Goal: Check status: Check status

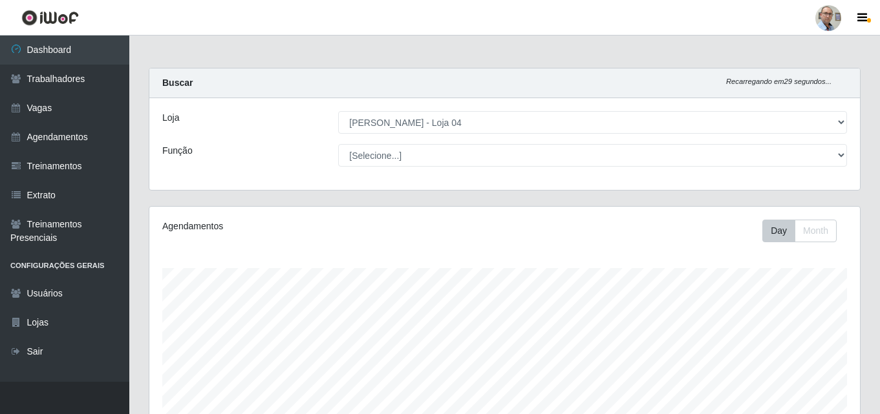
select select "251"
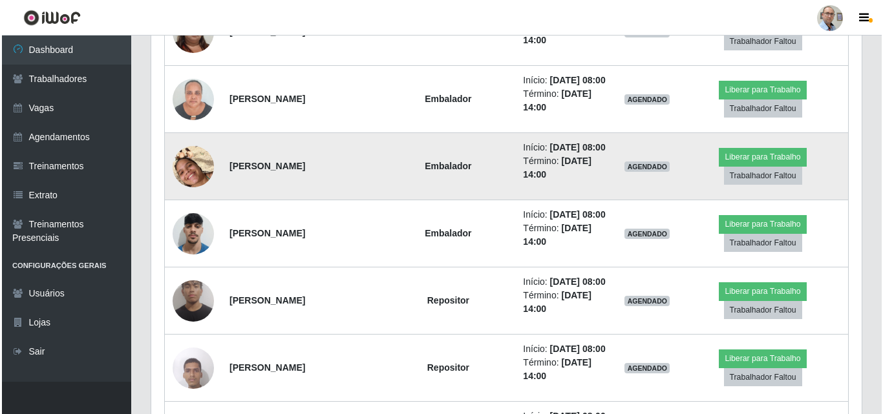
scroll to position [905, 0]
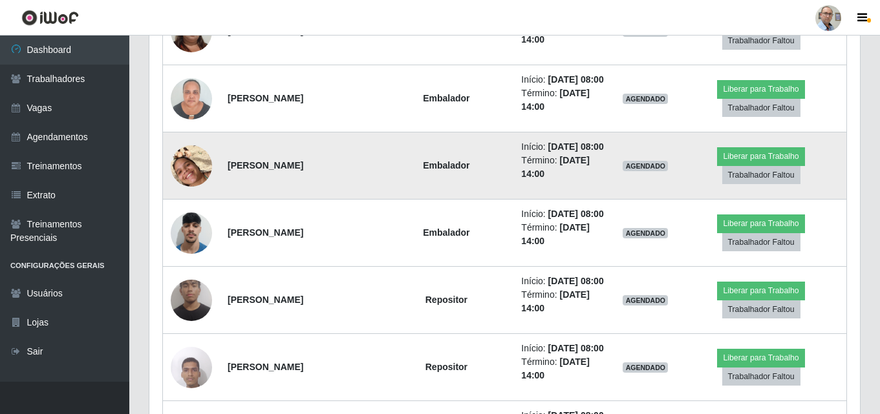
click at [191, 203] on img at bounding box center [191, 166] width 41 height 74
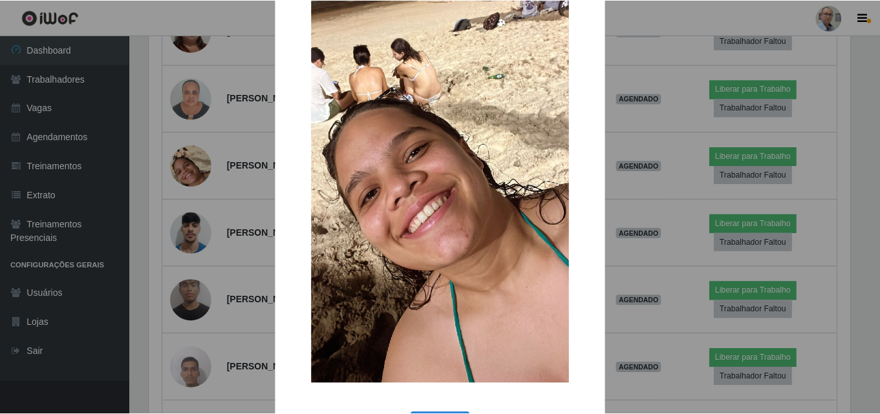
scroll to position [29, 0]
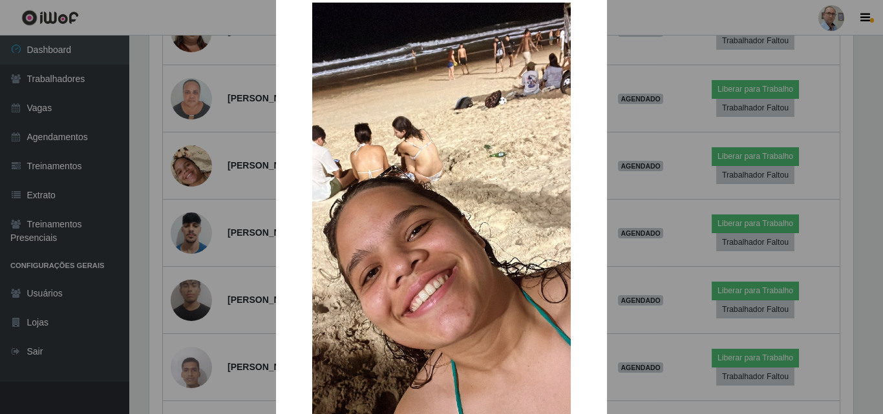
click at [167, 268] on div "× OK Cancel" at bounding box center [441, 207] width 883 height 414
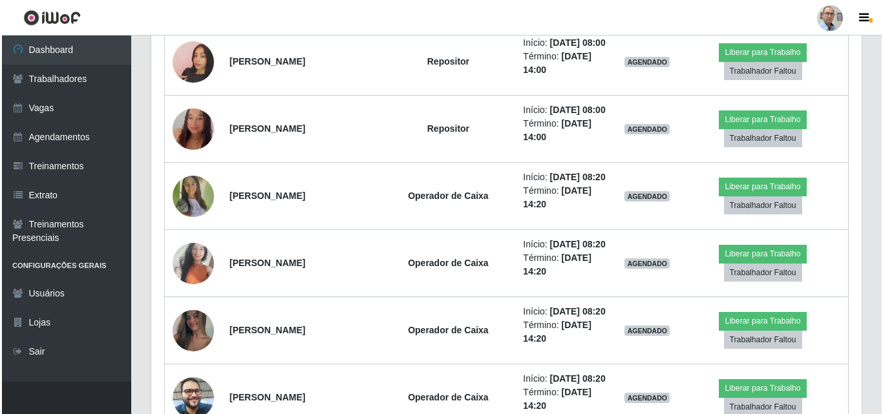
scroll to position [1357, 0]
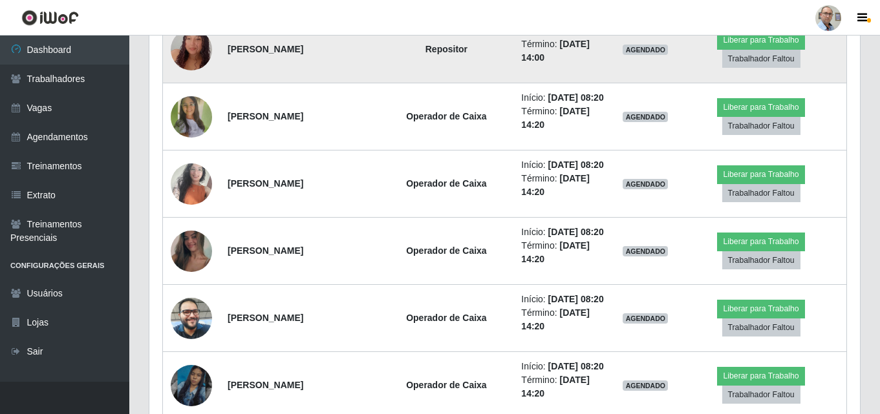
click at [188, 92] on img at bounding box center [191, 49] width 41 height 85
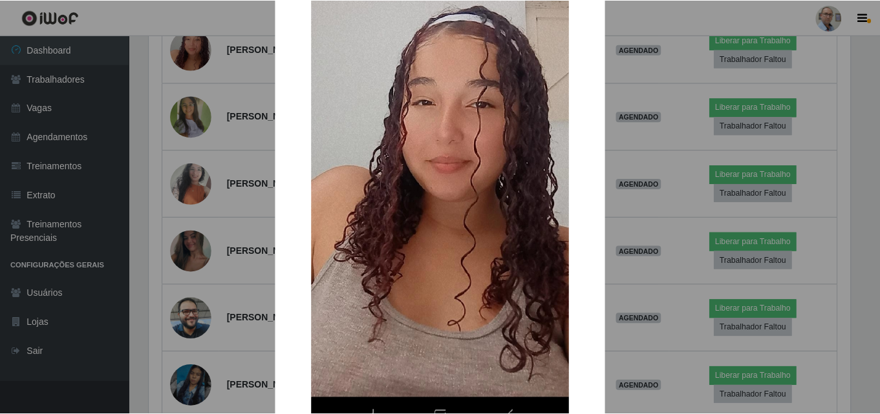
scroll to position [65, 0]
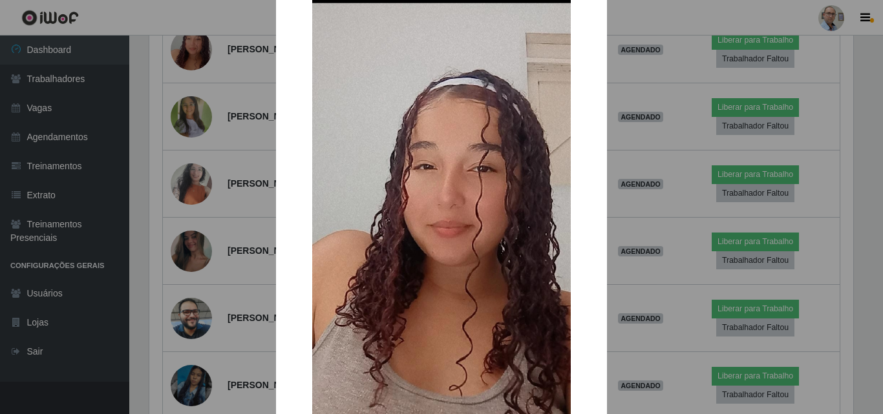
click at [193, 217] on div "× OK Cancel" at bounding box center [441, 207] width 883 height 414
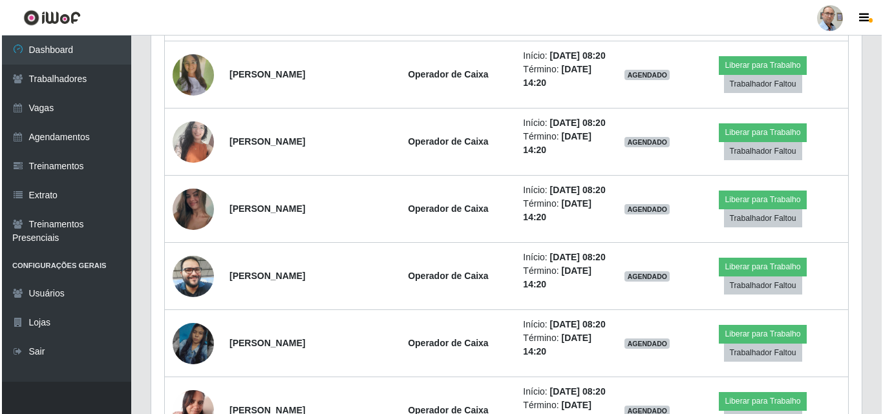
scroll to position [1422, 0]
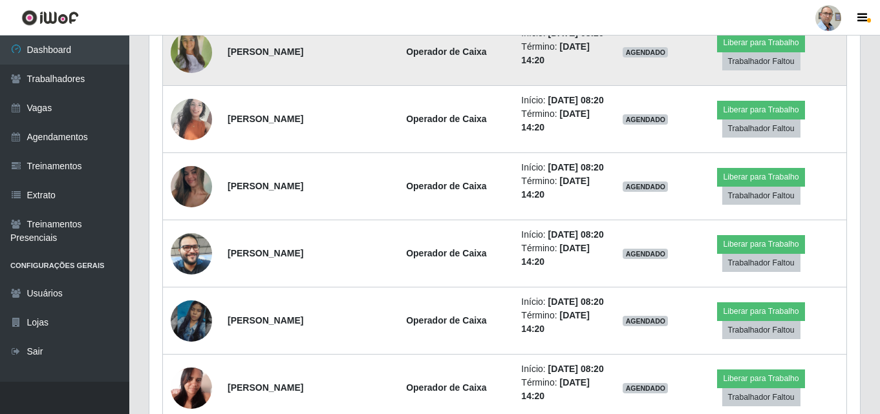
click at [190, 98] on img at bounding box center [191, 52] width 41 height 92
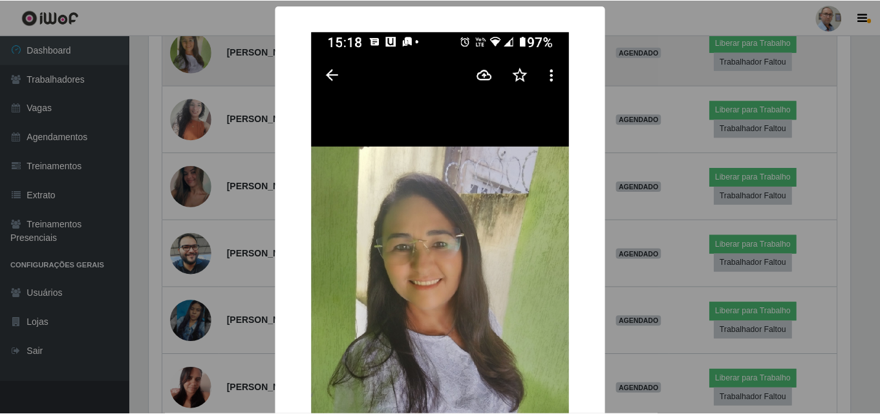
scroll to position [268, 704]
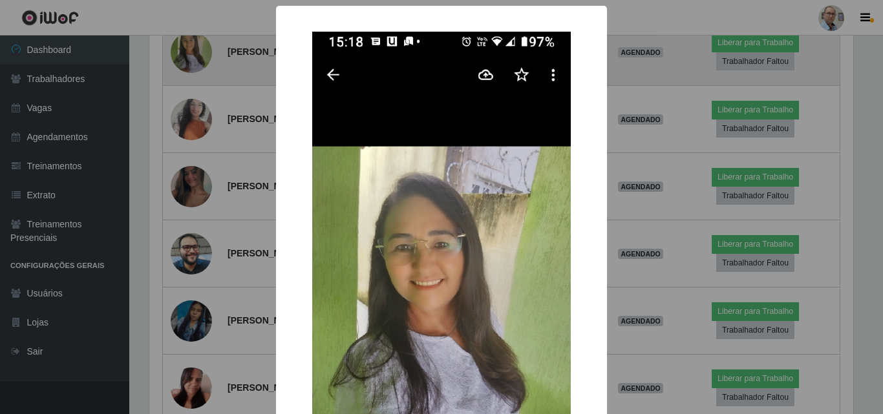
click at [190, 228] on div "× OK Cancel" at bounding box center [441, 207] width 883 height 414
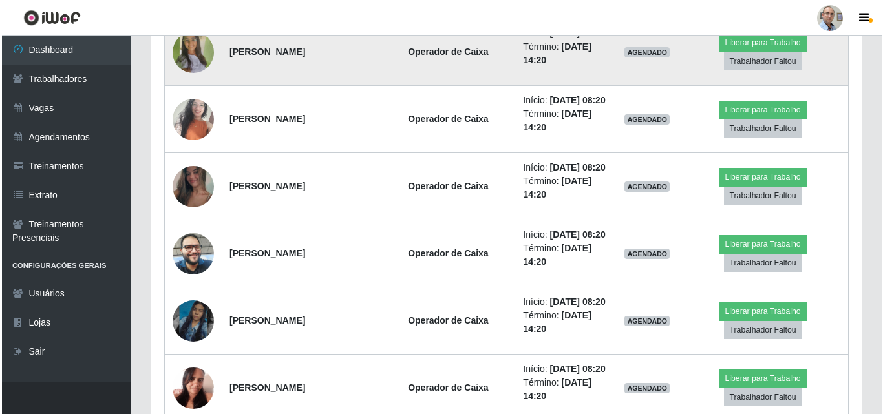
scroll to position [268, 710]
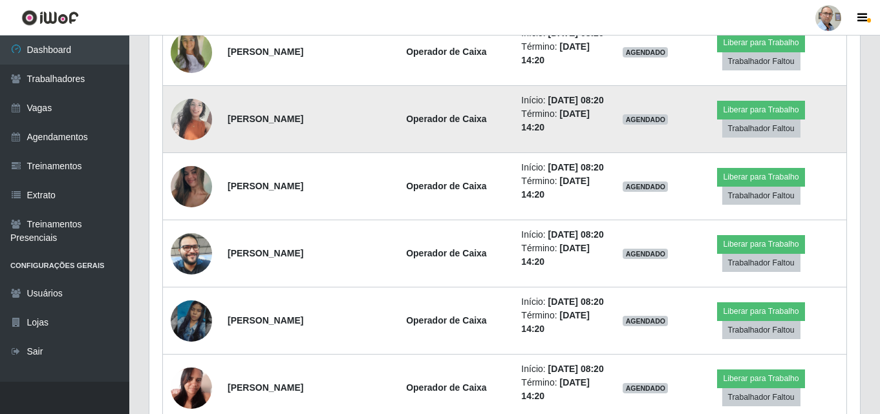
click at [197, 147] on img at bounding box center [191, 119] width 41 height 55
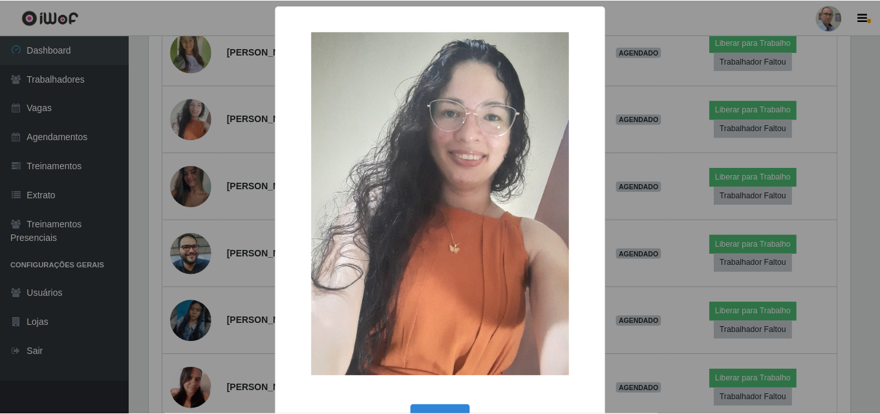
scroll to position [268, 704]
click at [196, 311] on div "× OK Cancel" at bounding box center [441, 207] width 883 height 414
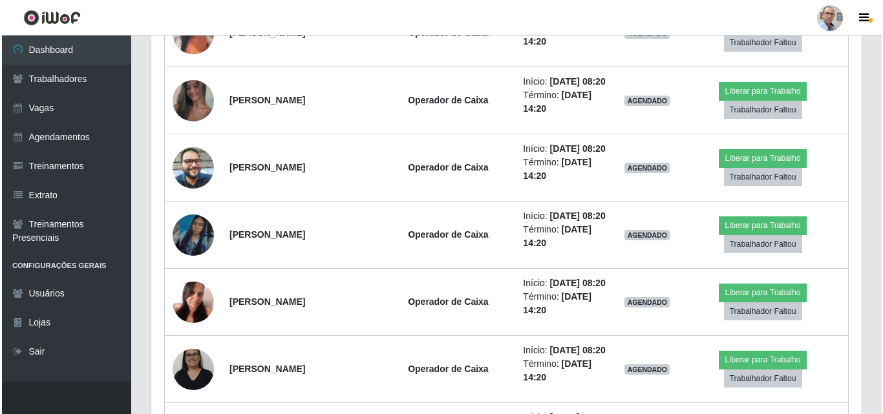
scroll to position [1551, 0]
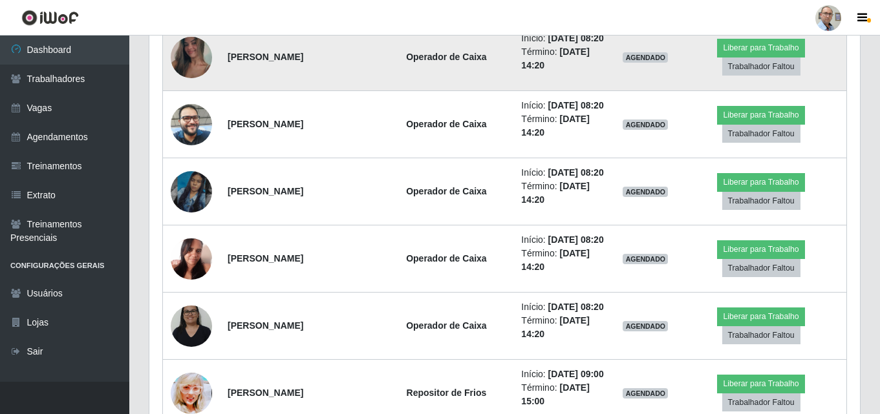
click at [192, 103] on img at bounding box center [191, 57] width 41 height 92
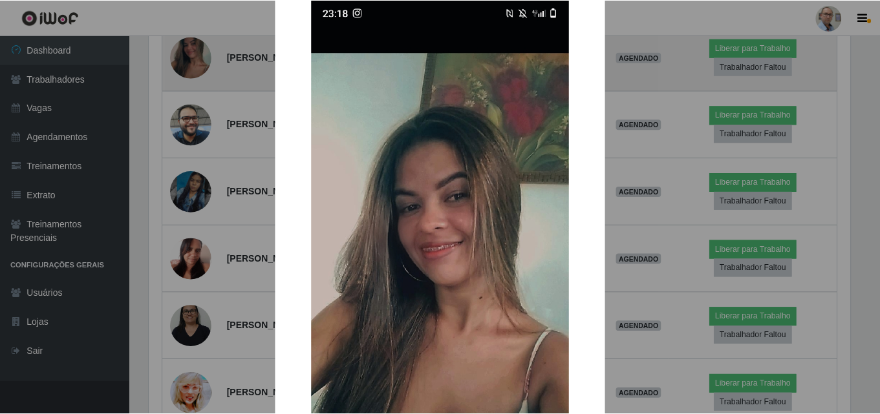
scroll to position [65, 0]
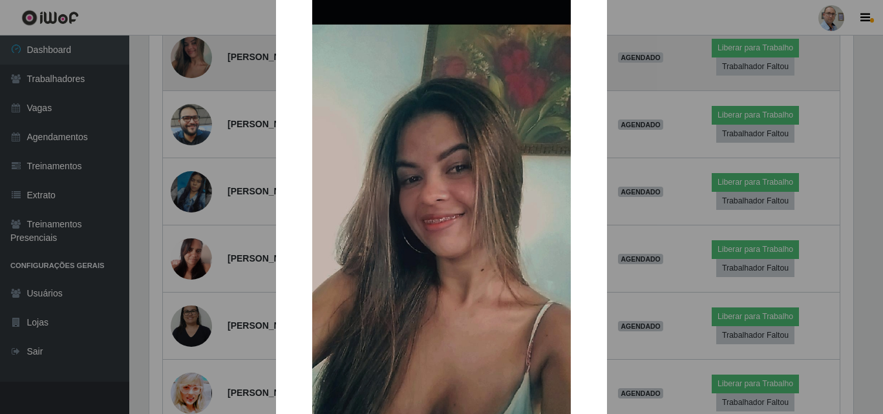
click at [192, 266] on div "× OK Cancel" at bounding box center [441, 207] width 883 height 414
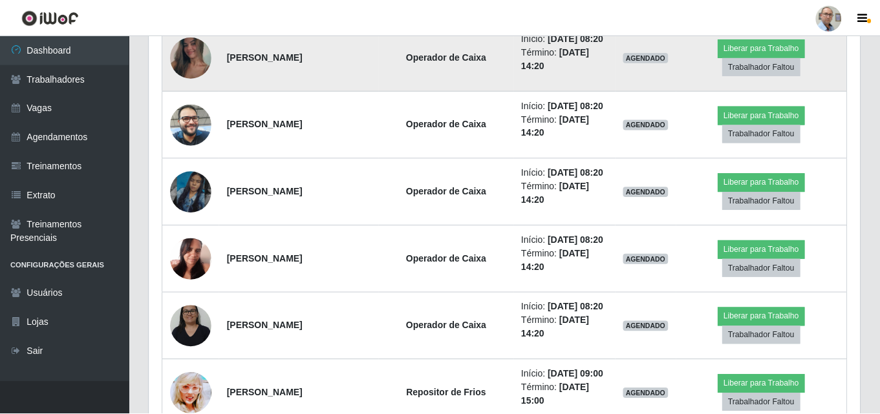
scroll to position [0, 0]
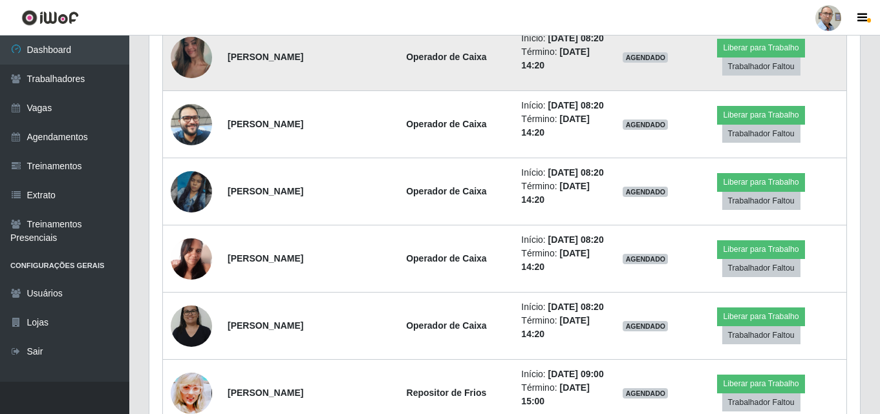
click at [192, 103] on img at bounding box center [191, 57] width 41 height 92
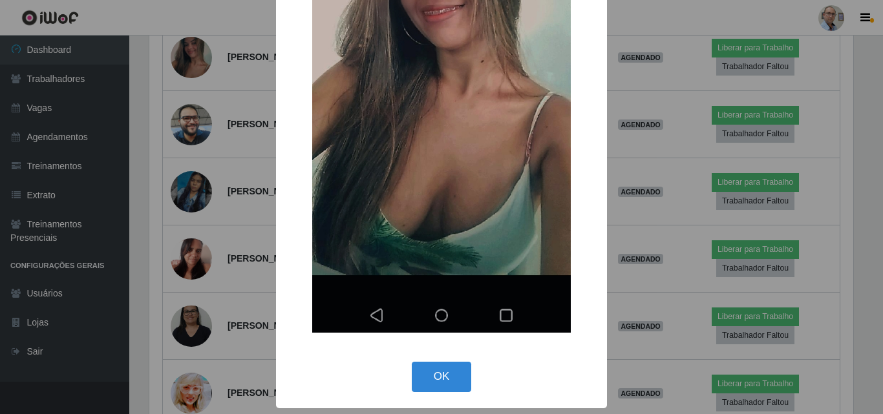
click at [196, 262] on div "× OK Cancel" at bounding box center [441, 207] width 883 height 414
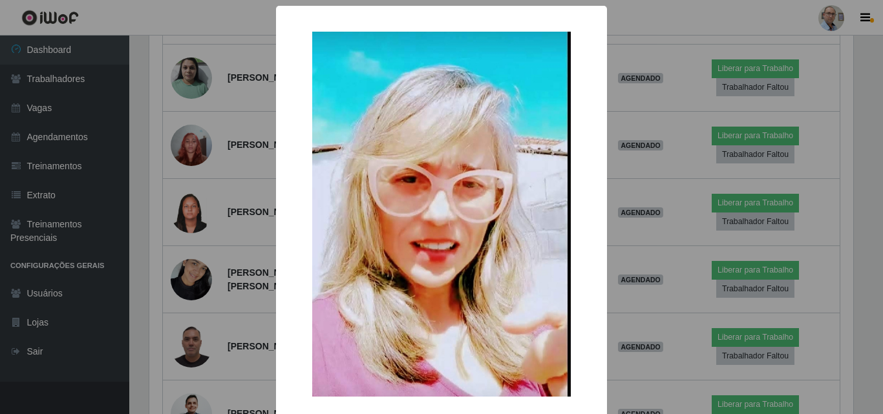
click at [193, 150] on div "× OK Cancel" at bounding box center [441, 207] width 883 height 414
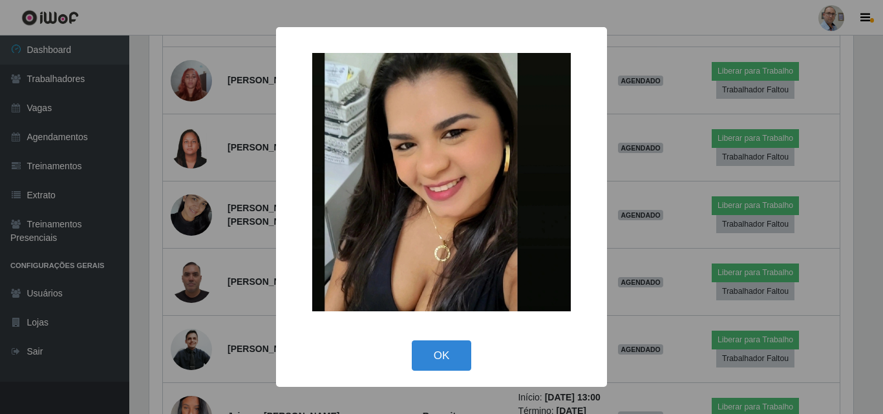
click at [195, 169] on div "× OK Cancel" at bounding box center [441, 207] width 883 height 414
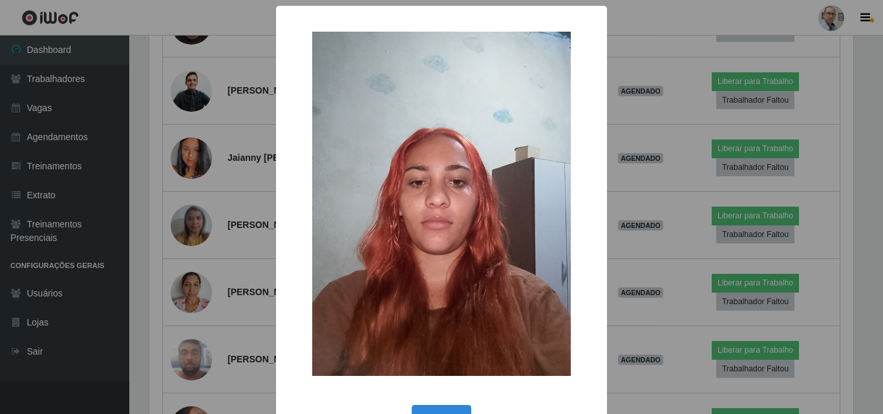
click at [189, 158] on div "× OK Cancel" at bounding box center [441, 207] width 883 height 414
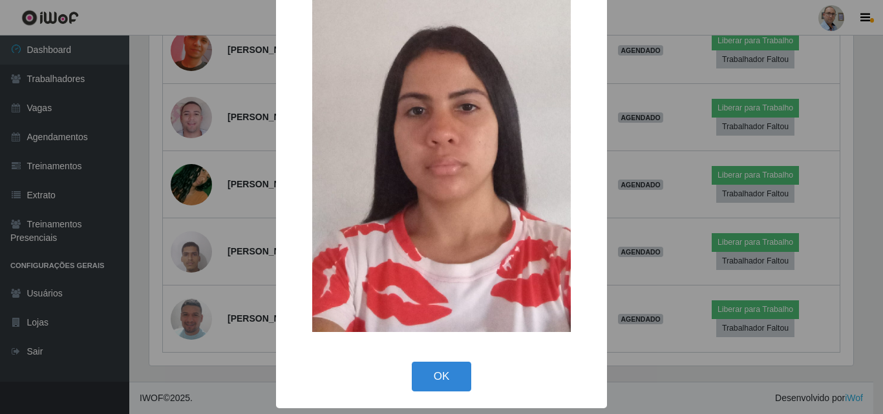
click at [195, 163] on div "× OK Cancel" at bounding box center [441, 207] width 883 height 414
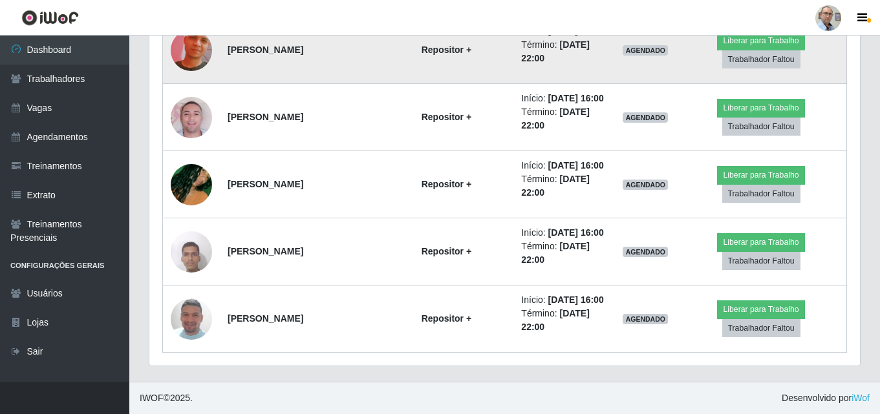
click at [196, 87] on img at bounding box center [191, 51] width 41 height 74
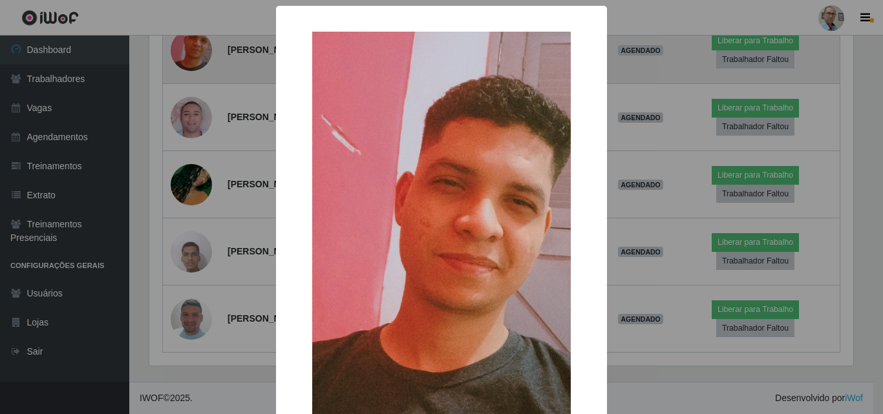
click at [196, 170] on div "× OK Cancel" at bounding box center [441, 207] width 883 height 414
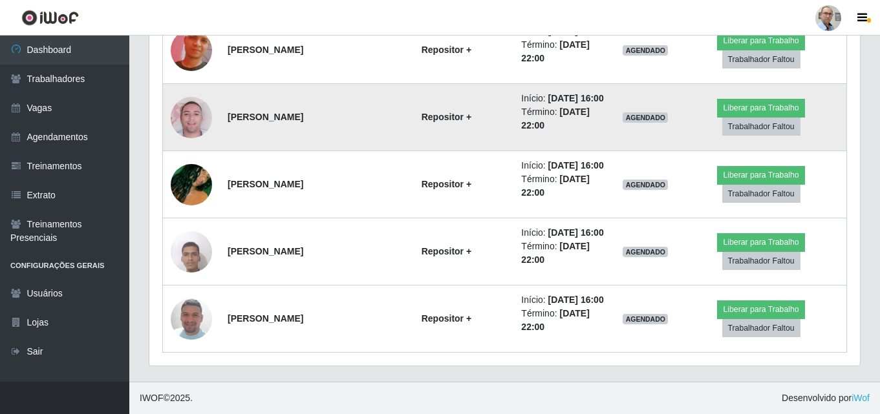
click at [189, 154] on img at bounding box center [191, 118] width 41 height 74
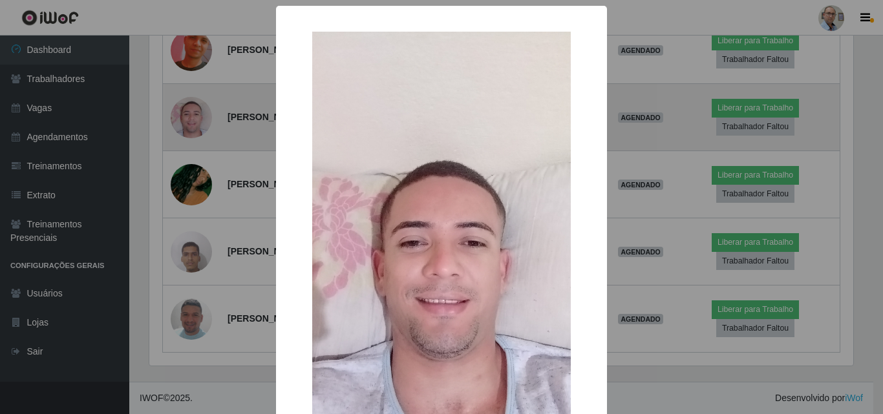
click at [189, 185] on div "× OK Cancel" at bounding box center [441, 207] width 883 height 414
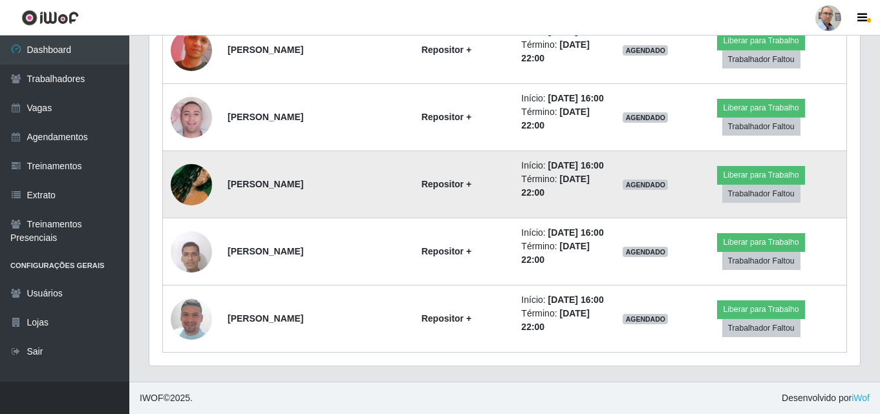
click at [190, 162] on img at bounding box center [191, 185] width 41 height 74
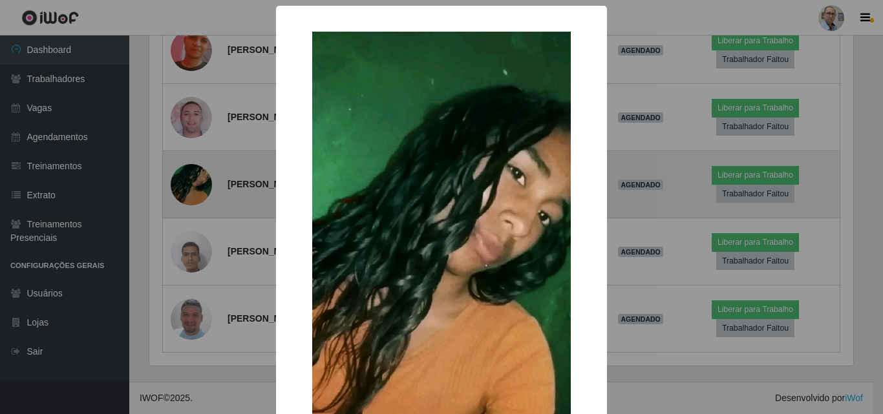
click at [190, 162] on div "× OK Cancel" at bounding box center [441, 207] width 883 height 414
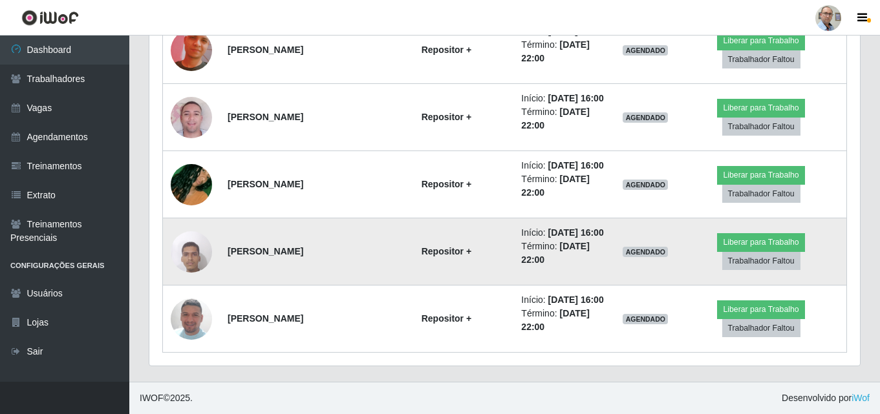
click at [191, 237] on img at bounding box center [191, 251] width 41 height 55
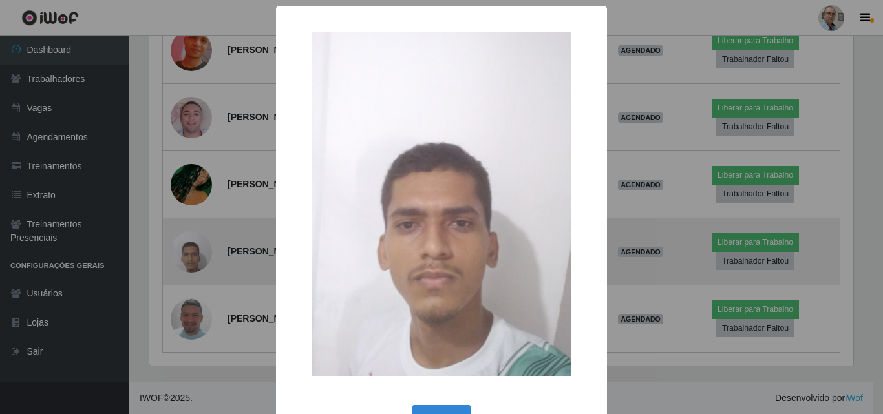
click at [191, 237] on div "× OK Cancel" at bounding box center [441, 207] width 883 height 414
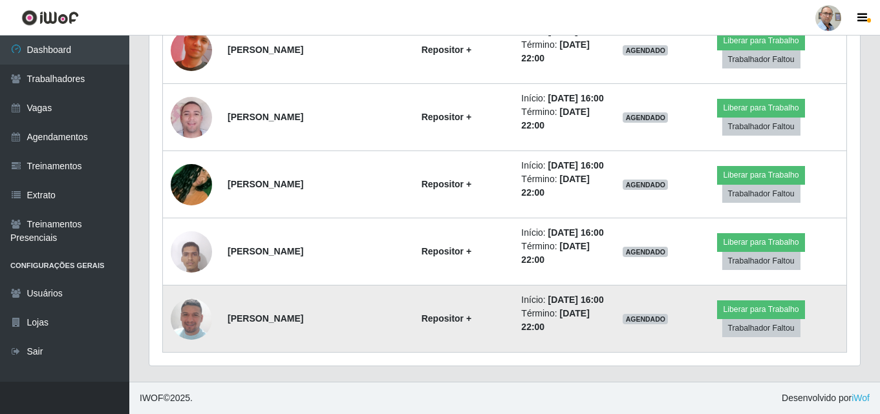
click at [189, 313] on img at bounding box center [191, 319] width 41 height 74
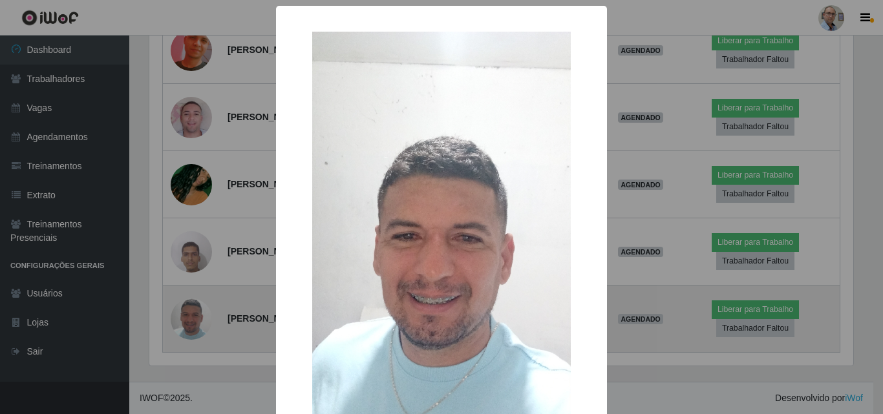
click at [189, 313] on div "× OK Cancel" at bounding box center [441, 207] width 883 height 414
